Goal: Use online tool/utility: Use online tool/utility

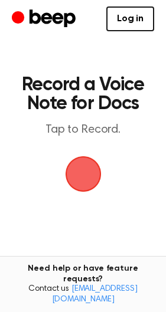
click at [93, 170] on span "button" at bounding box center [82, 174] width 40 height 40
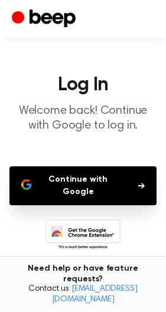
scroll to position [60, 0]
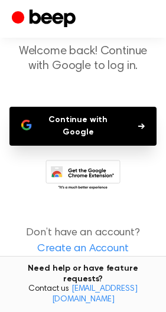
click at [110, 130] on button "Continue with Google" at bounding box center [82, 126] width 147 height 39
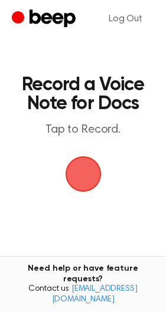
click at [100, 180] on span "button" at bounding box center [83, 174] width 38 height 38
